Goal: Information Seeking & Learning: Learn about a topic

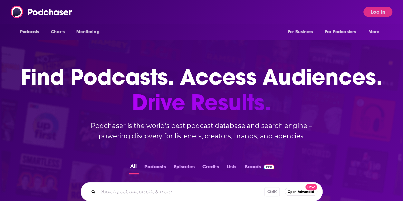
click at [119, 189] on input "Search podcasts, credits, & more..." at bounding box center [181, 191] width 166 height 10
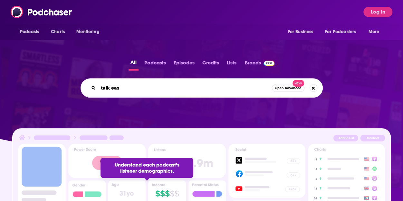
type input "talk easy"
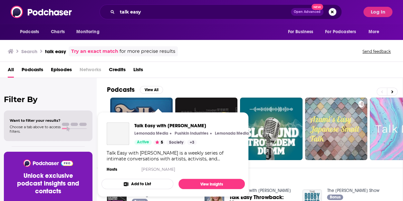
scroll to position [0, 0]
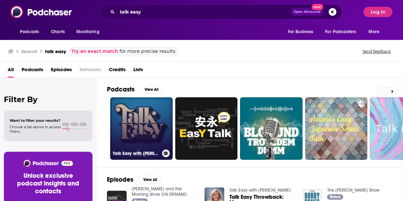
click at [148, 104] on link "Talk Easy with [PERSON_NAME]" at bounding box center [141, 128] width 62 height 62
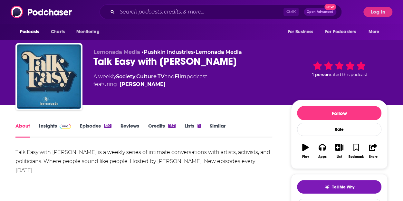
click at [50, 126] on link "Insights" at bounding box center [55, 130] width 32 height 15
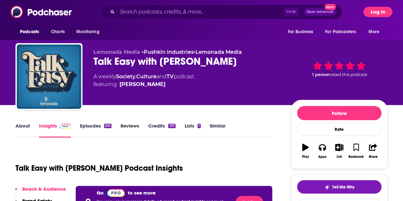
click at [383, 9] on button "Log In" at bounding box center [377, 12] width 29 height 10
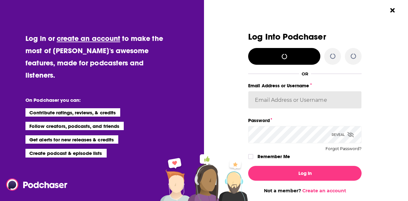
type input "fsg.publicity"
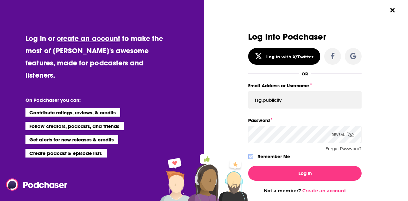
click at [249, 157] on icon "Dialog" at bounding box center [251, 156] width 4 height 3
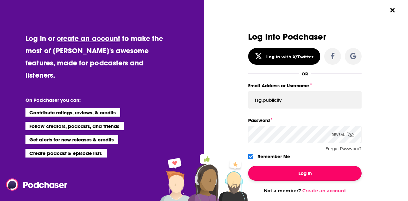
click at [282, 173] on button "Log In" at bounding box center [304, 173] width 113 height 15
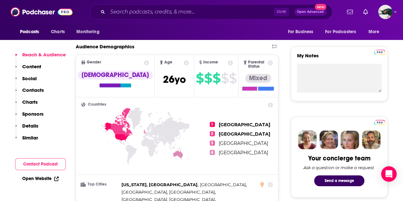
scroll to position [215, 0]
